Goal: Register for event/course

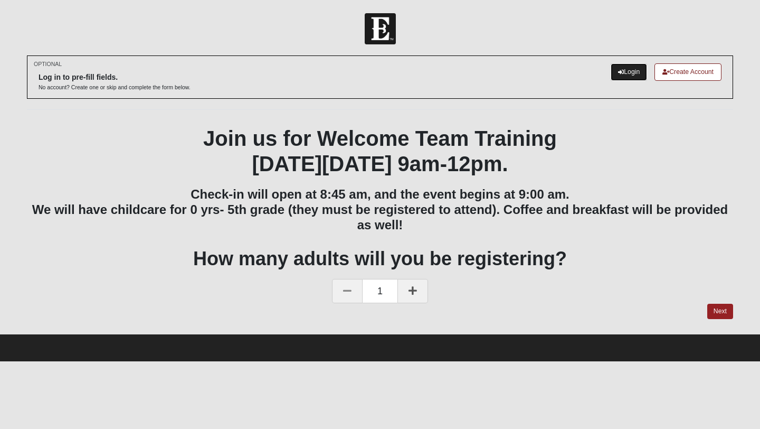
click at [624, 69] on link "Login" at bounding box center [629, 71] width 36 height 17
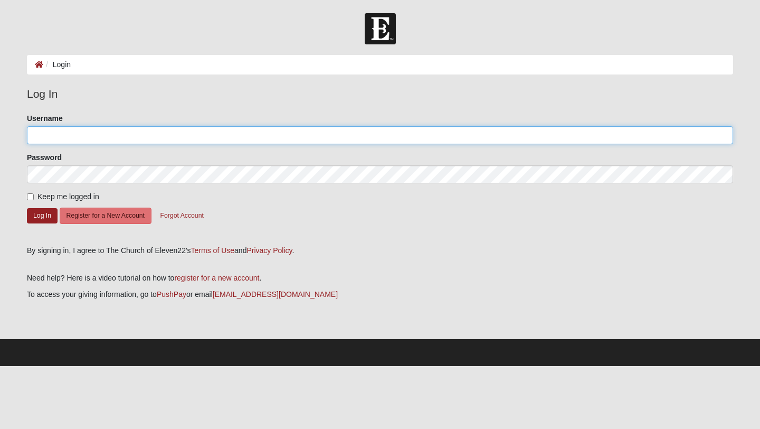
click at [51, 136] on input "Username" at bounding box center [380, 135] width 707 height 18
type input "begin04crv@yahoo.com"
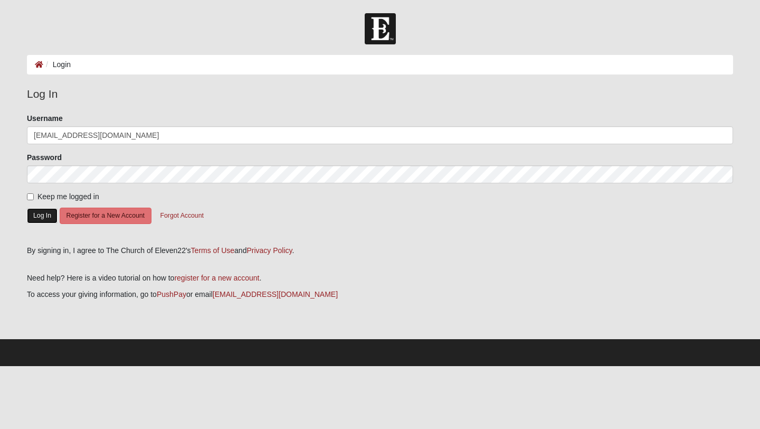
click at [34, 213] on button "Log In" at bounding box center [42, 215] width 31 height 15
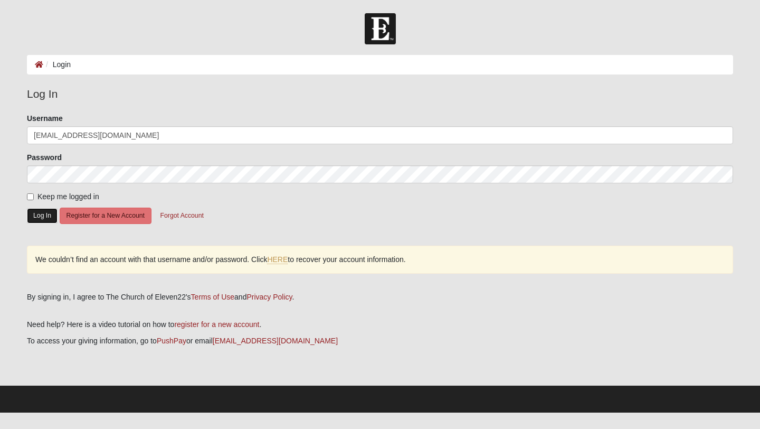
click at [42, 213] on button "Log In" at bounding box center [42, 215] width 31 height 15
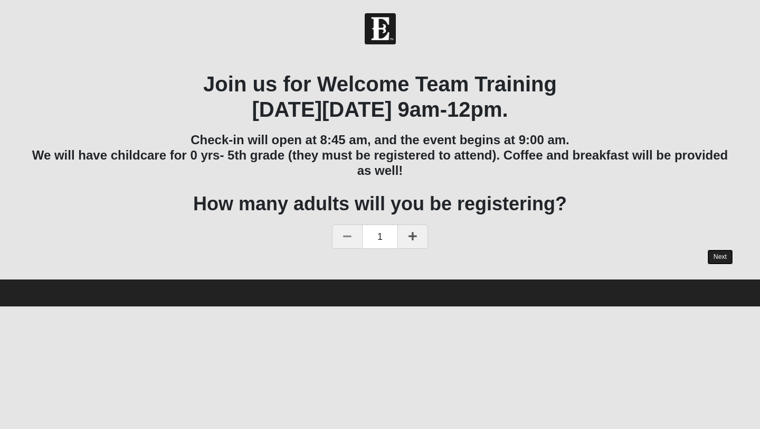
click at [715, 249] on link "Next" at bounding box center [721, 256] width 26 height 15
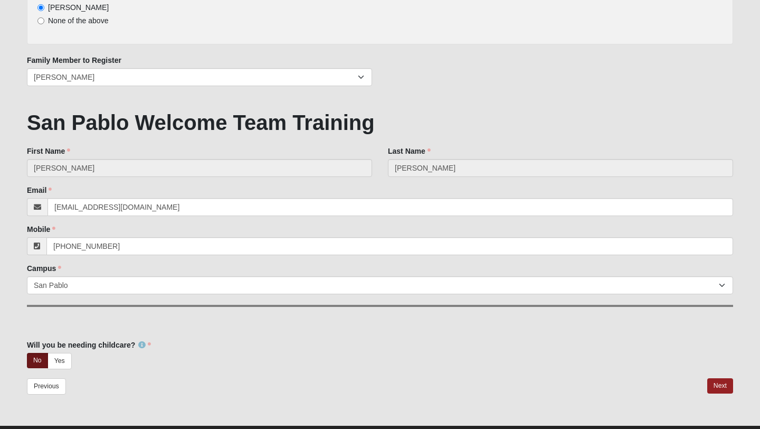
scroll to position [168, 0]
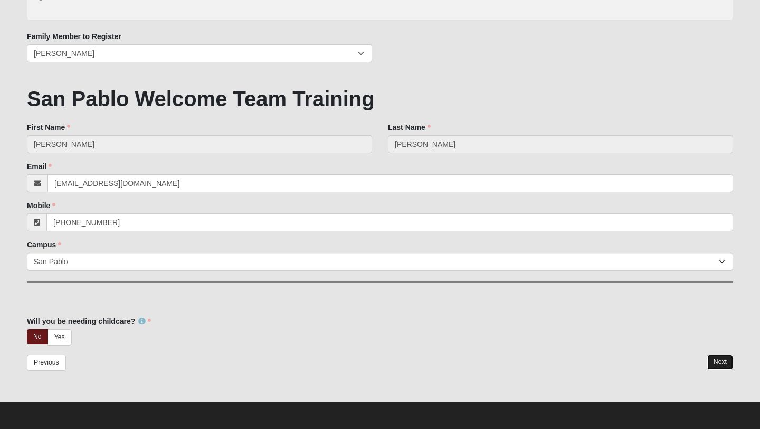
click at [721, 359] on link "Next" at bounding box center [721, 361] width 26 height 15
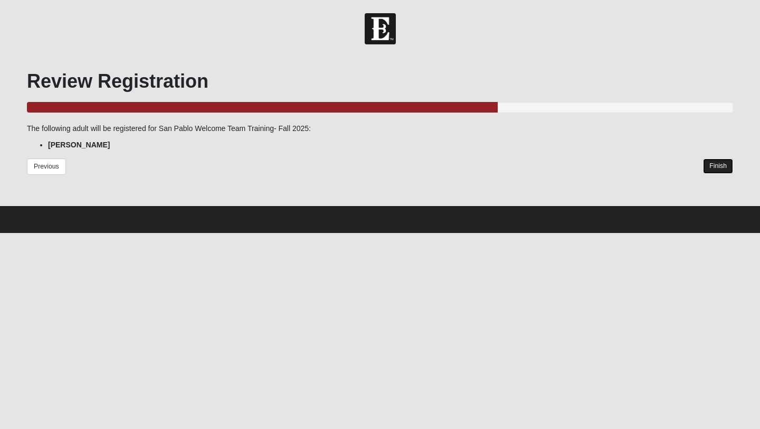
click at [720, 161] on link "Finish" at bounding box center [718, 165] width 30 height 15
